Goal: Information Seeking & Learning: Learn about a topic

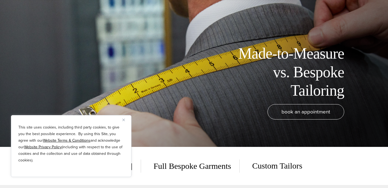
scroll to position [109, 0]
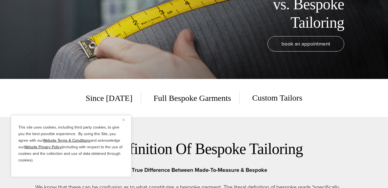
click at [120, 118] on div "This site uses cookies, including third party cookies, to give you the best pos…" at bounding box center [71, 146] width 120 height 62
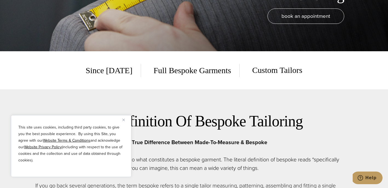
scroll to position [150, 0]
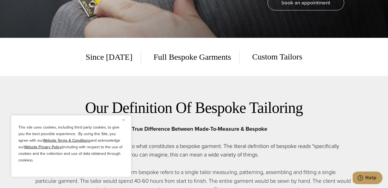
click at [124, 120] on img "Close" at bounding box center [123, 119] width 2 height 2
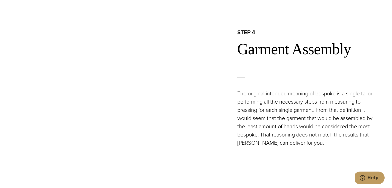
scroll to position [1107, 0]
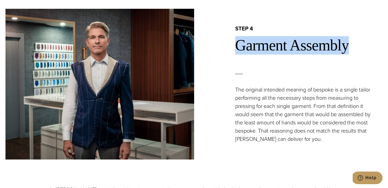
drag, startPoint x: 232, startPoint y: 43, endPoint x: 368, endPoint y: 61, distance: 137.7
click at [368, 61] on div "step 4 Garment Assembly The original intended meaning of bespoke is a single ta…" at bounding box center [288, 84] width 189 height 118
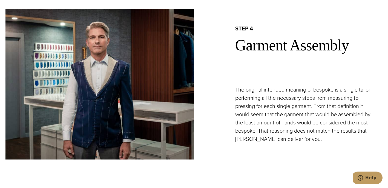
click at [333, 44] on h2 "Garment Assembly" at bounding box center [308, 45] width 147 height 18
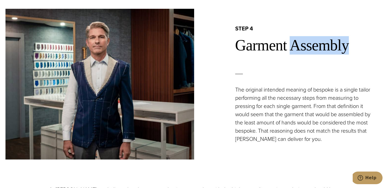
click at [333, 44] on h2 "Garment Assembly" at bounding box center [308, 45] width 147 height 18
copy h2 "Assembly"
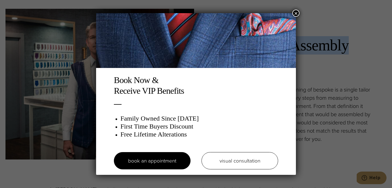
click at [294, 14] on button "×" at bounding box center [295, 13] width 7 height 7
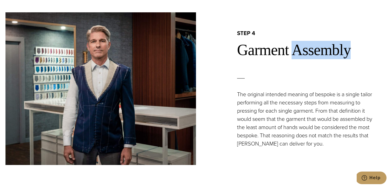
scroll to position [1119, 0]
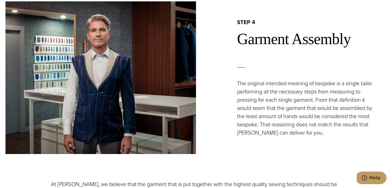
click at [236, 82] on div "step 4 Garment Assembly The original intended meaning of bespoke is a single ta…" at bounding box center [291, 78] width 190 height 118
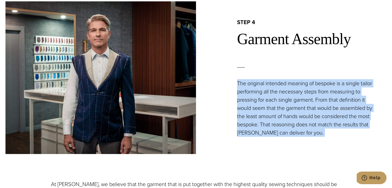
drag, startPoint x: 236, startPoint y: 82, endPoint x: 347, endPoint y: 131, distance: 121.3
click at [347, 131] on div "step 4 Garment Assembly The original intended meaning of bespoke is a single ta…" at bounding box center [291, 78] width 190 height 118
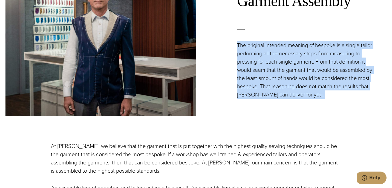
scroll to position [1233, 0]
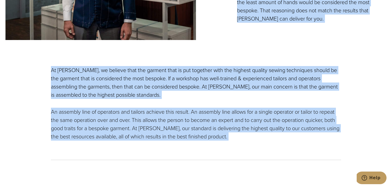
click at [253, 142] on div "At [PERSON_NAME], we believe that the garment that is put together with the hig…" at bounding box center [196, 113] width 290 height 94
copy div "The original intended meaning of bespoke is a single tailor performing all the …"
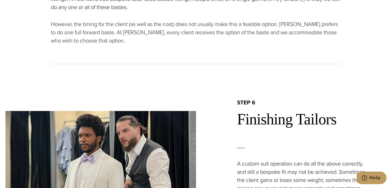
scroll to position [1507, 0]
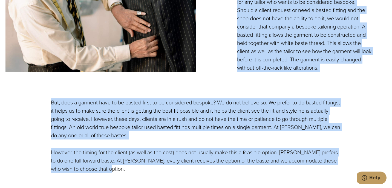
drag, startPoint x: 237, startPoint y: 15, endPoint x: 284, endPoint y: 165, distance: 157.5
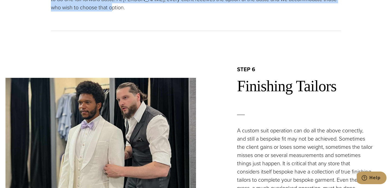
copy div "The Basted Fitting Ah, the famous basted fitting, a long-time tradition for gre…"
